Goal: Task Accomplishment & Management: Manage account settings

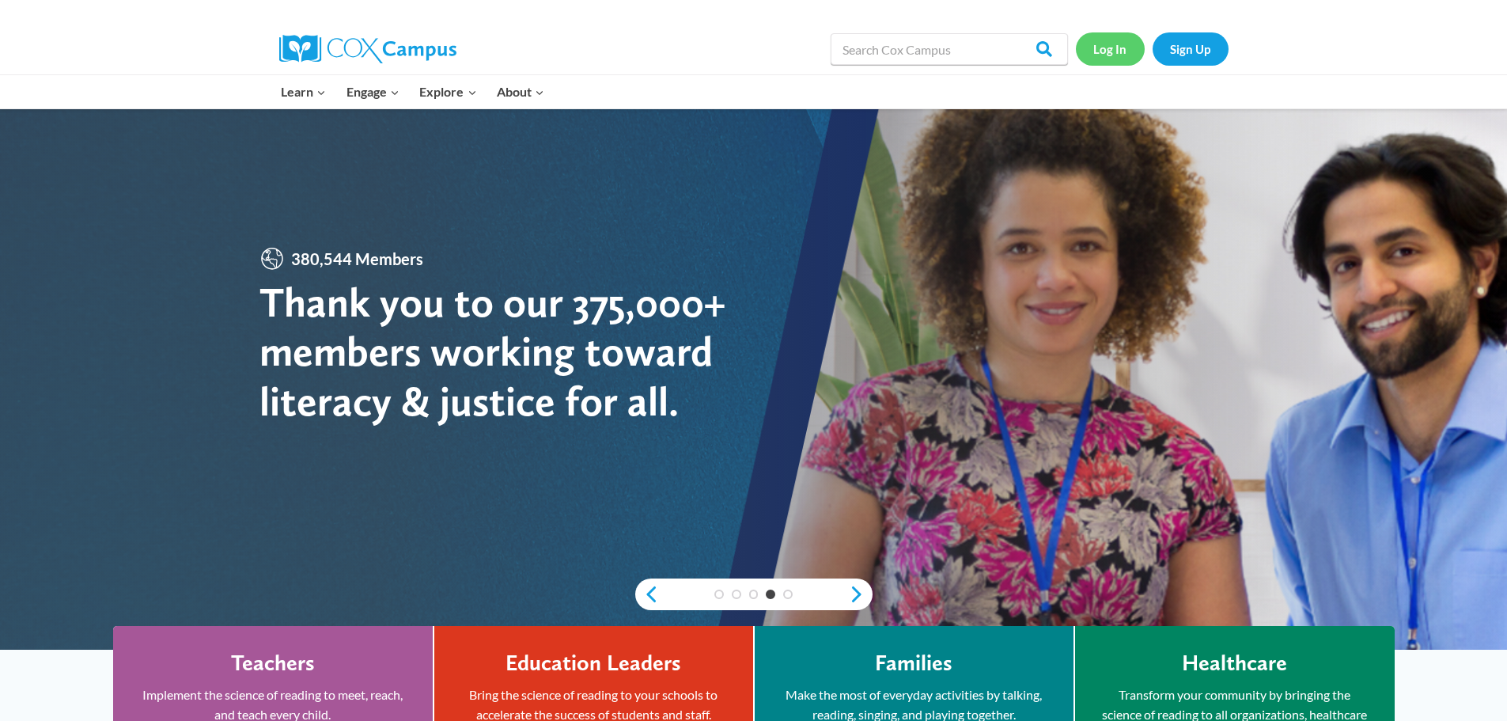
click at [1108, 50] on link "Log In" at bounding box center [1110, 48] width 69 height 32
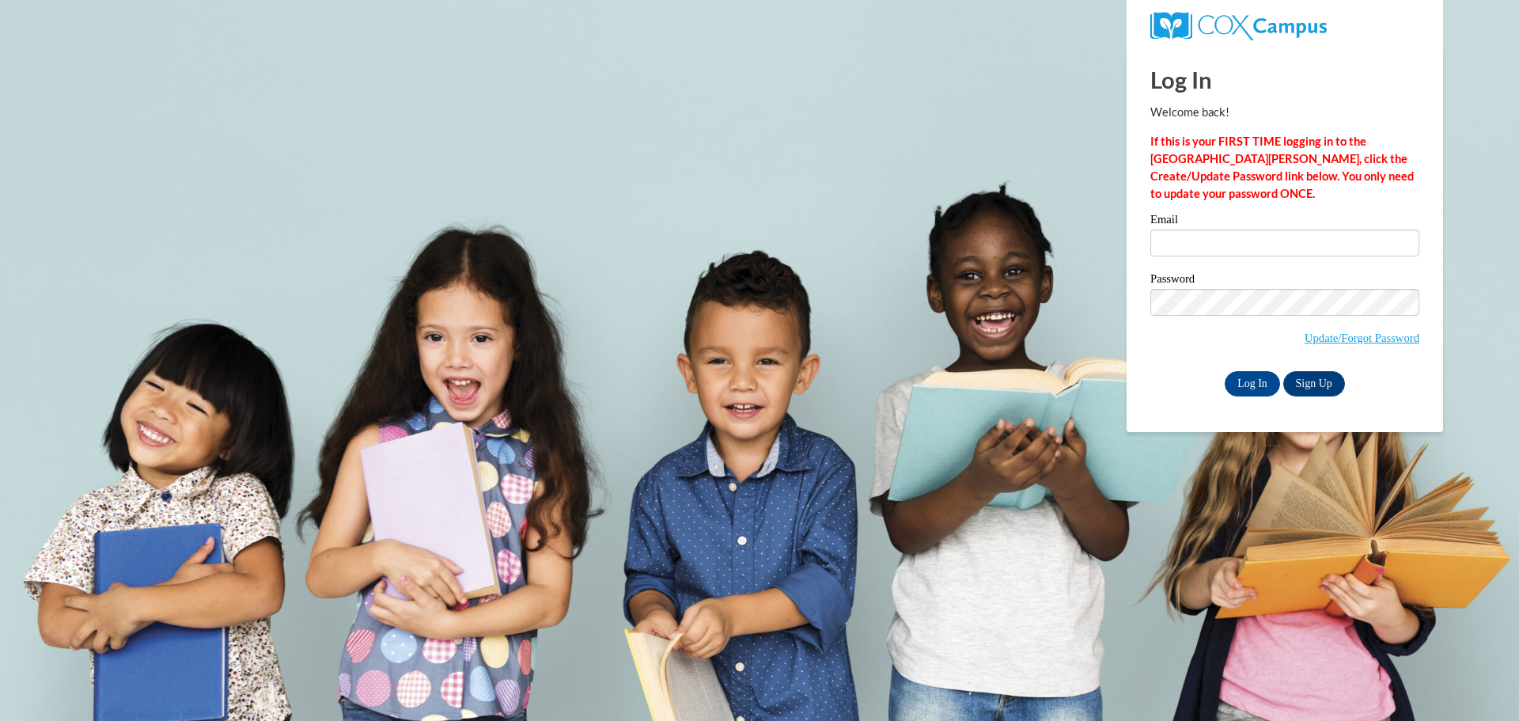
click at [1215, 261] on div "Email" at bounding box center [1284, 241] width 269 height 55
click at [1227, 242] on input "Email" at bounding box center [1284, 242] width 269 height 27
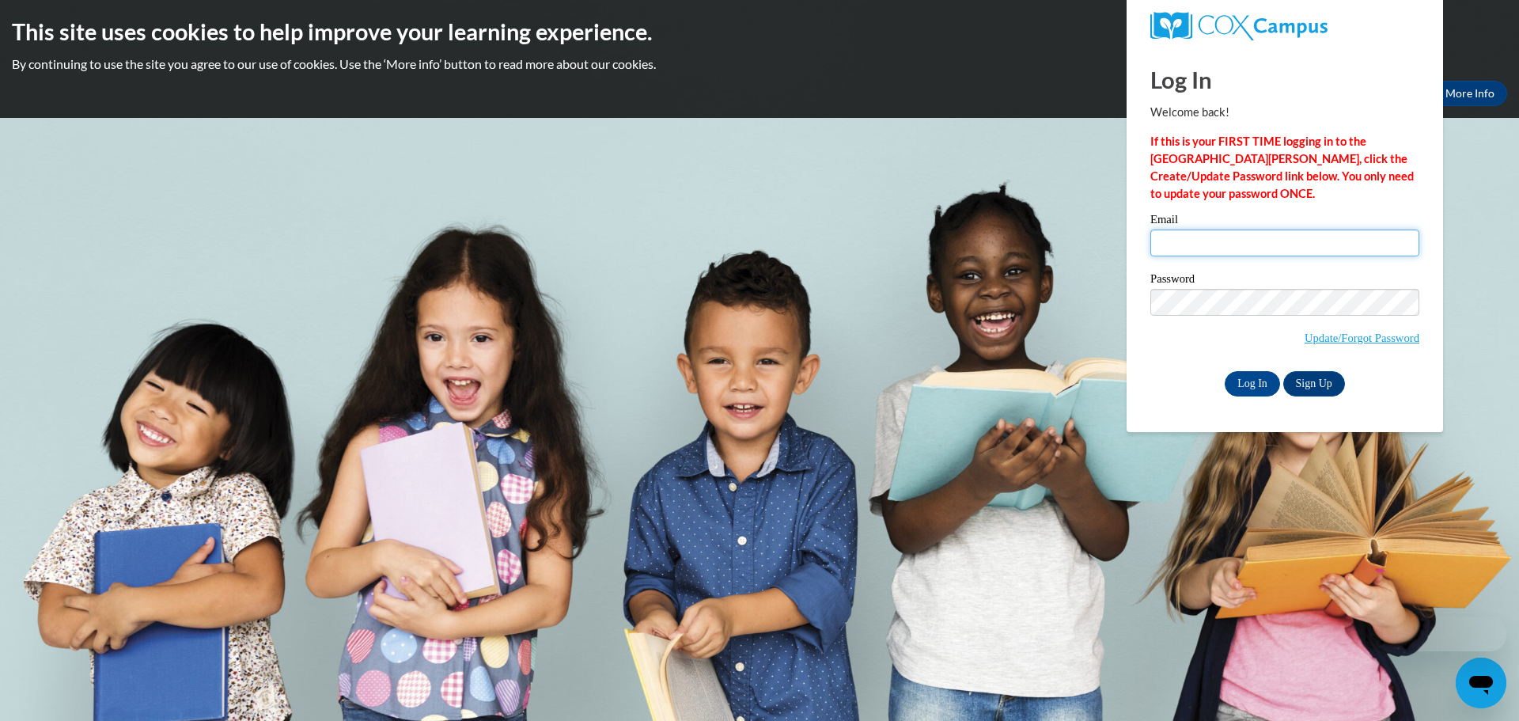
click at [1235, 251] on input "Email" at bounding box center [1284, 242] width 269 height 27
type input "a"
